Goal: Task Accomplishment & Management: Manage account settings

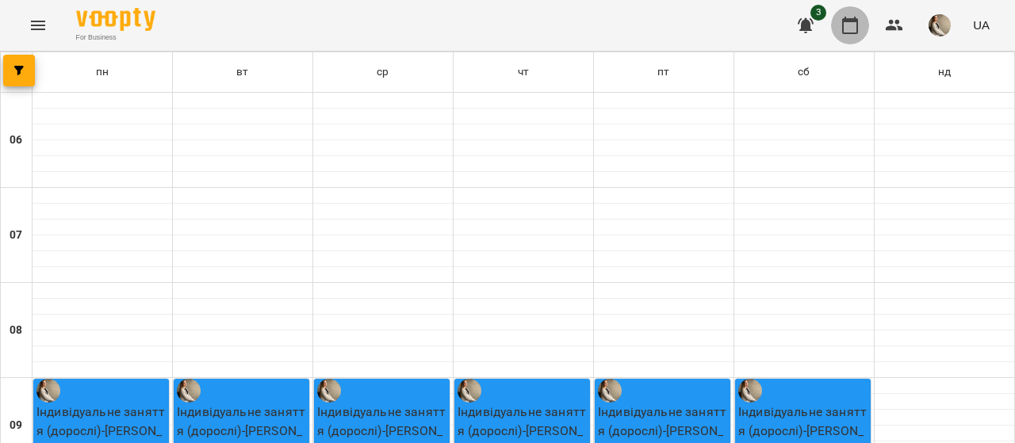
click at [849, 35] on button "button" at bounding box center [850, 25] width 38 height 38
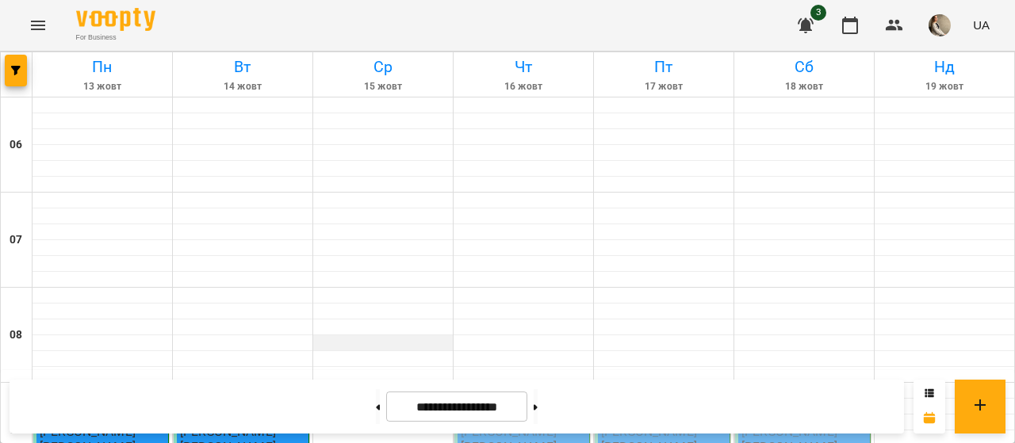
scroll to position [1228, 0]
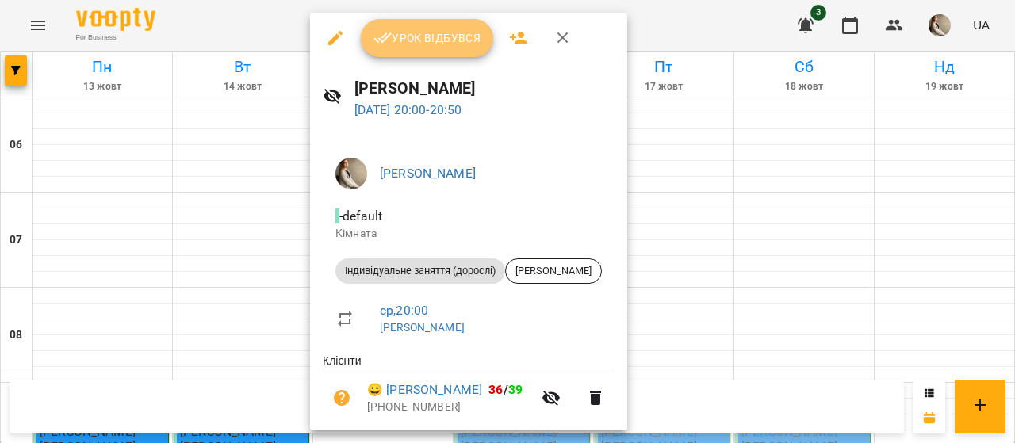
click at [416, 44] on span "Урок відбувся" at bounding box center [428, 38] width 108 height 19
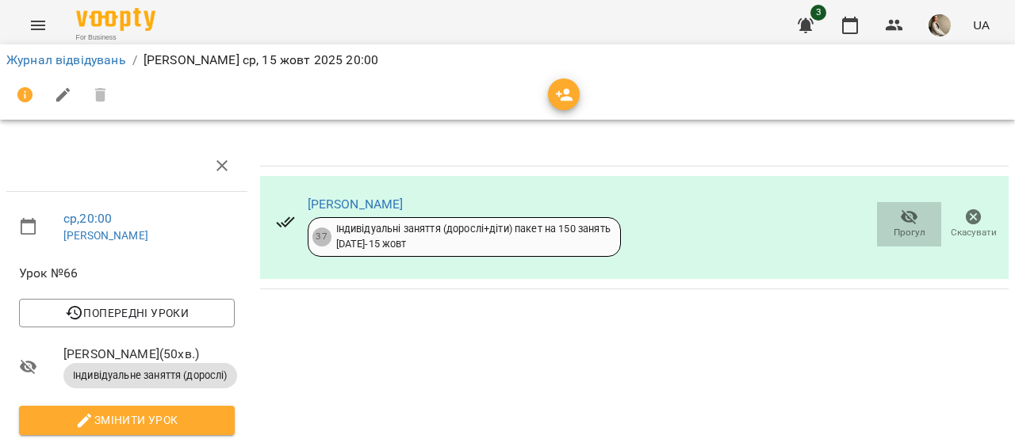
click at [901, 215] on icon "button" at bounding box center [909, 217] width 17 height 15
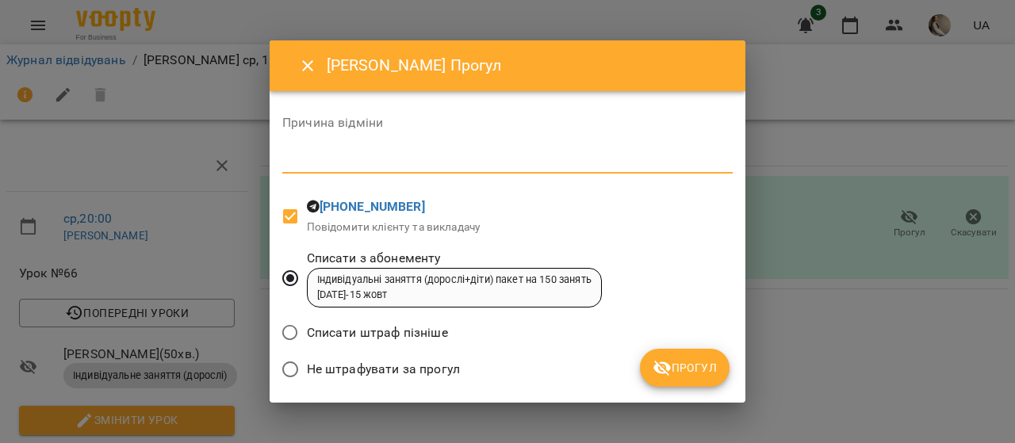
click at [335, 160] on textarea at bounding box center [507, 160] width 450 height 15
type textarea "*"
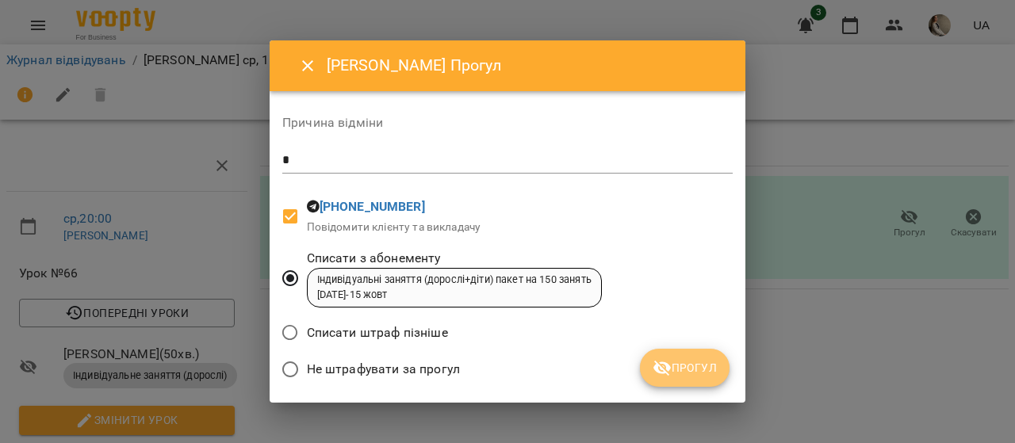
click at [690, 369] on span "Прогул" at bounding box center [685, 367] width 64 height 19
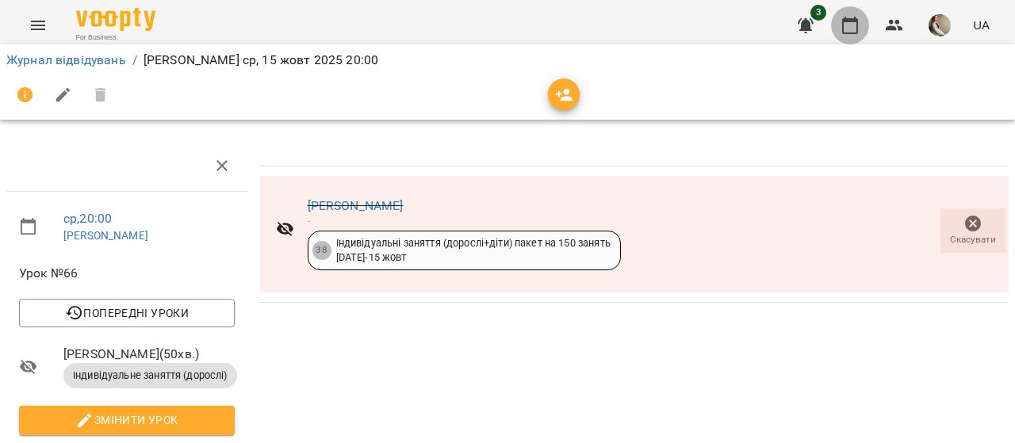
click at [848, 18] on icon "button" at bounding box center [850, 25] width 19 height 19
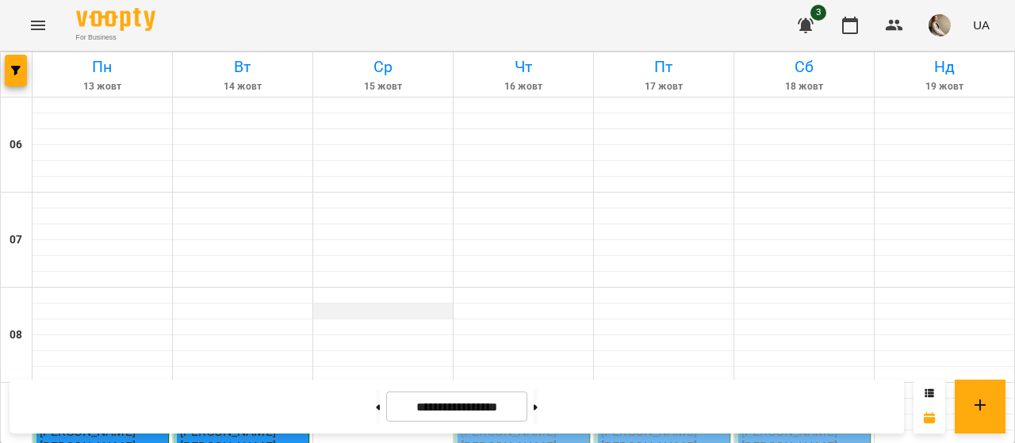
scroll to position [1187, 0]
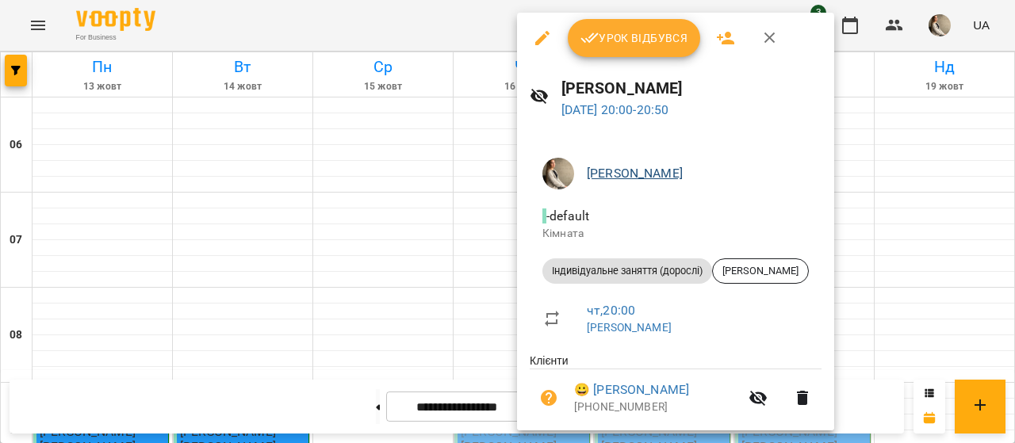
scroll to position [52, 0]
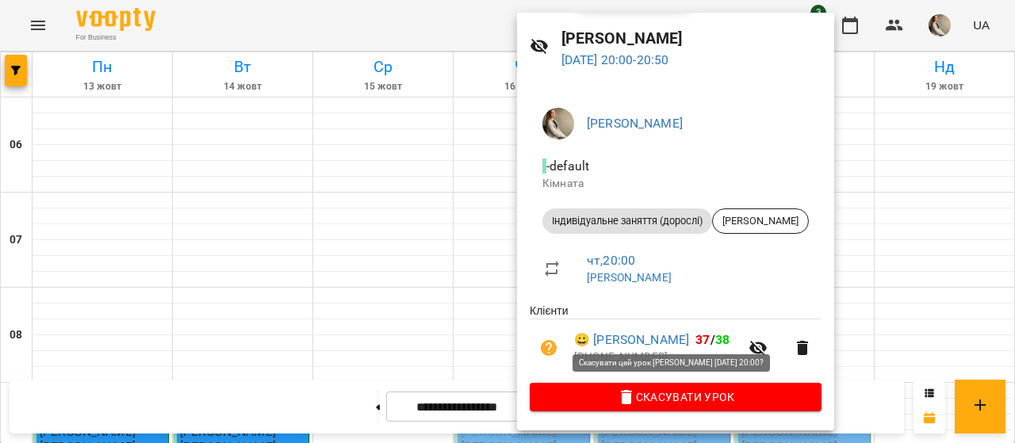
click at [673, 402] on span "Скасувати Урок" at bounding box center [675, 397] width 266 height 19
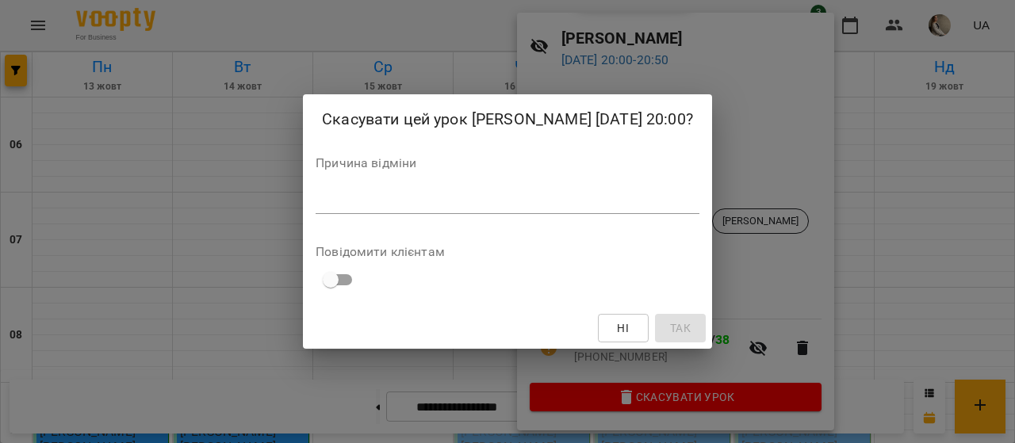
click at [543, 186] on div "Причина відміни *" at bounding box center [508, 188] width 384 height 63
click at [541, 206] on textarea at bounding box center [508, 201] width 384 height 15
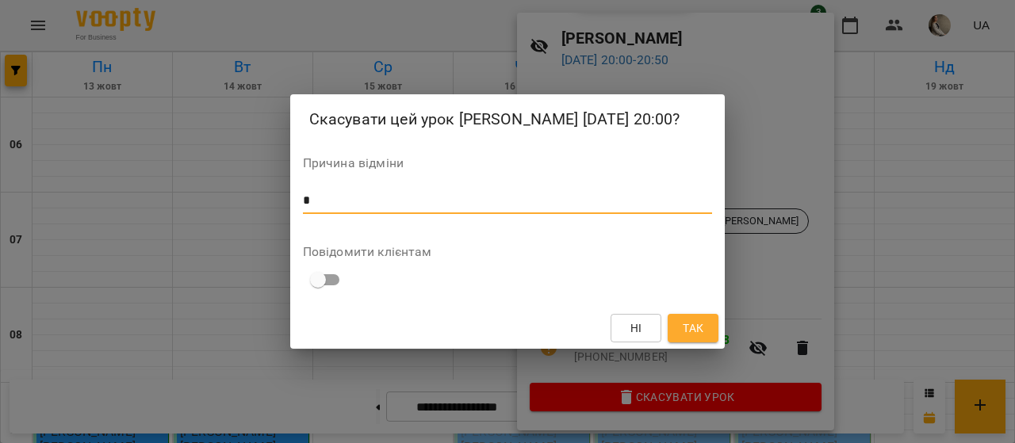
type textarea "*"
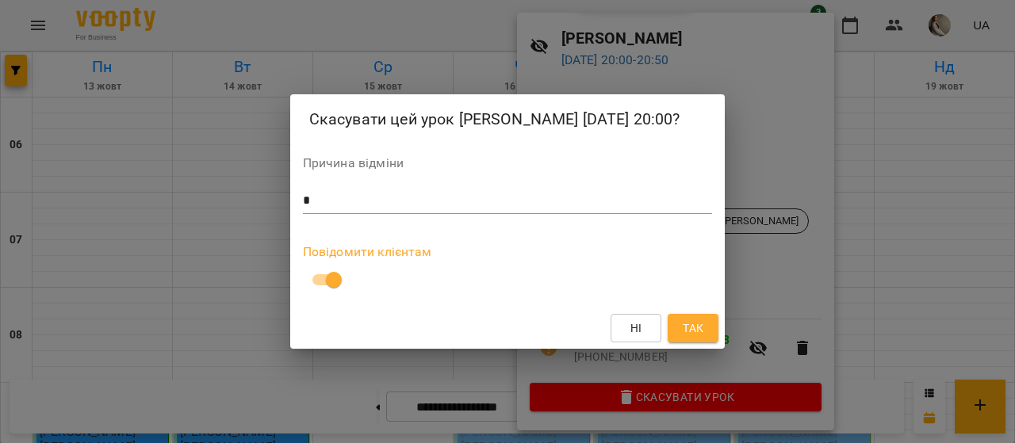
click at [699, 326] on span "Так" at bounding box center [693, 328] width 21 height 19
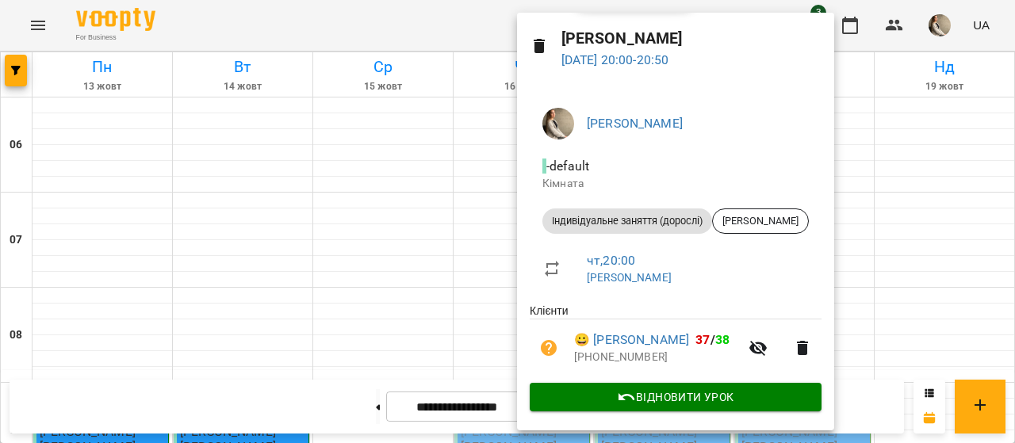
click at [945, 262] on div at bounding box center [507, 221] width 1015 height 443
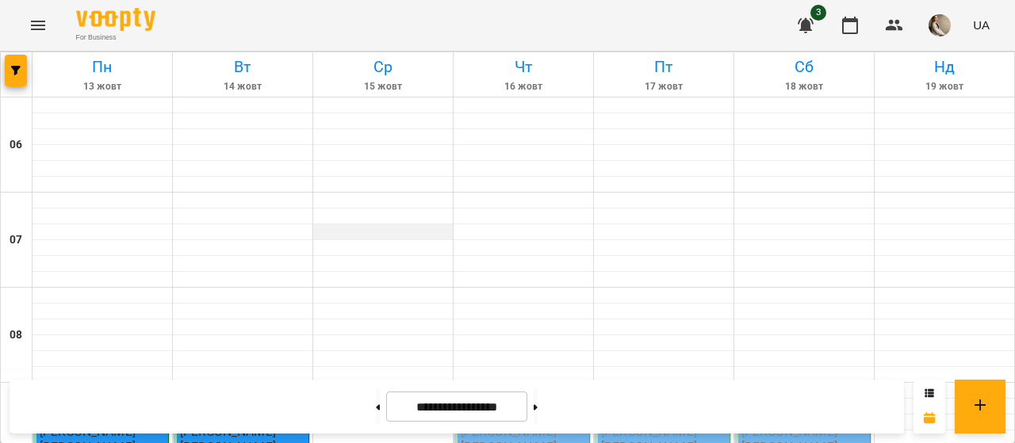
scroll to position [0, 0]
